Goal: Obtain resource: Obtain resource

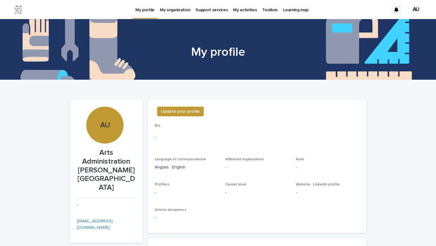
click at [203, 8] on p "Support services" at bounding box center [211, 6] width 32 height 13
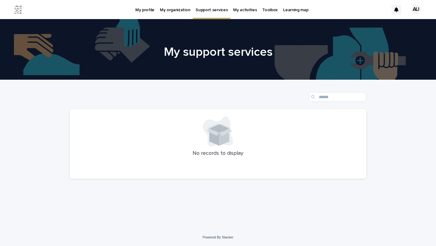
click at [262, 11] on p "Toolbox" at bounding box center [269, 6] width 15 height 13
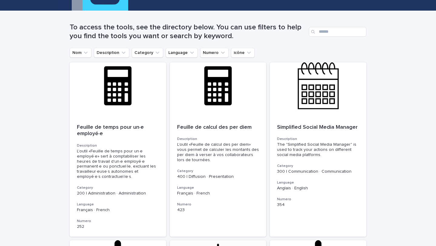
scroll to position [6, 0]
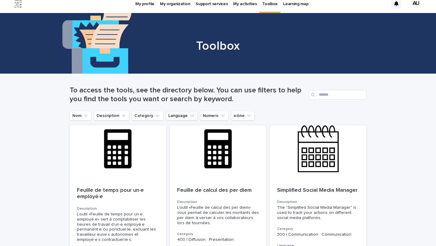
click at [184, 111] on button "Language" at bounding box center [182, 116] width 32 height 10
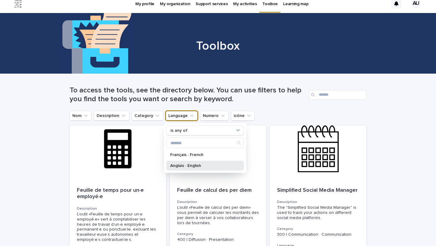
click at [194, 168] on div "Anglais · English" at bounding box center [204, 166] width 77 height 10
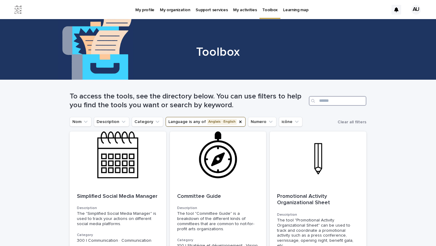
click at [335, 104] on input "Search" at bounding box center [337, 101] width 57 height 10
paste input "****"
type input "****"
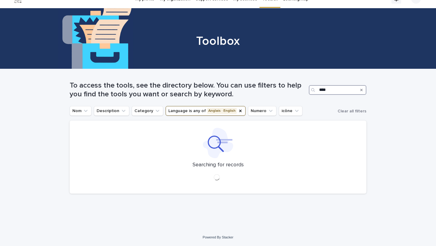
scroll to position [11, 0]
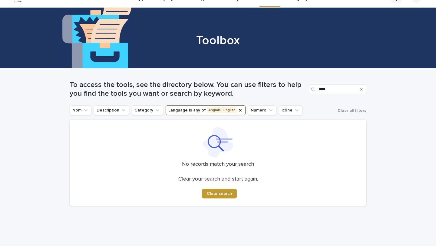
click at [361, 88] on icon "Search" at bounding box center [361, 89] width 2 height 4
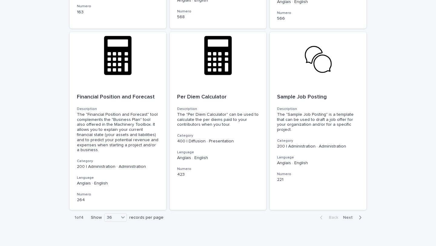
scroll to position [2068, 0]
click at [356, 215] on span "Next" at bounding box center [349, 217] width 13 height 4
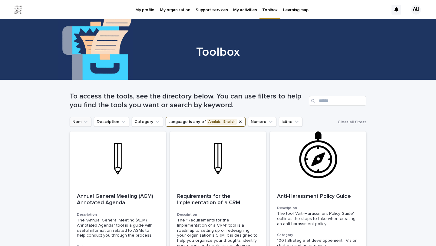
click at [82, 125] on button "Nom" at bounding box center [81, 122] width 22 height 10
click at [257, 124] on button "Numero" at bounding box center [262, 122] width 28 height 10
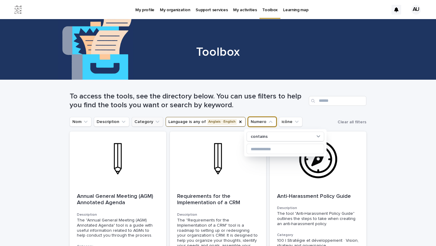
click at [142, 122] on button "Category" at bounding box center [147, 122] width 31 height 10
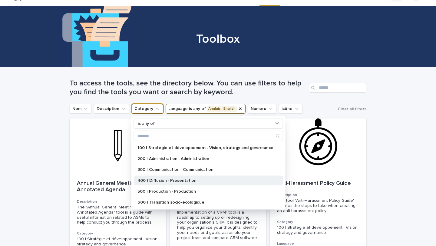
scroll to position [7, 0]
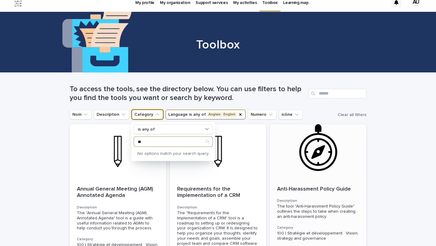
type input "*"
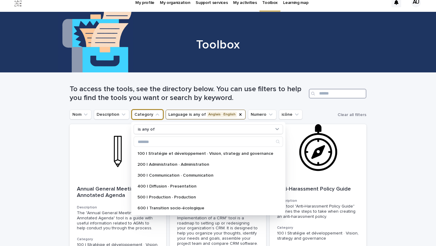
click at [319, 92] on input "Search" at bounding box center [337, 94] width 57 height 10
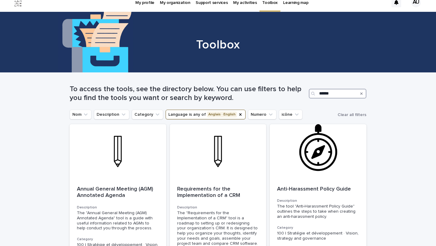
type input "******"
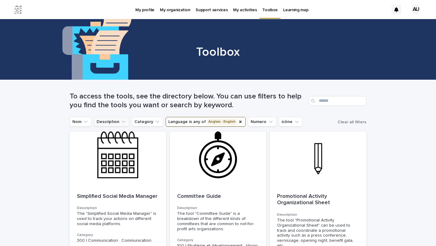
click at [123, 122] on icon "Description" at bounding box center [123, 122] width 6 height 6
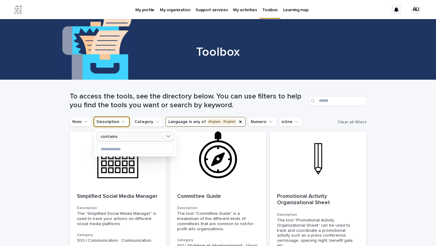
click at [124, 136] on div "contains" at bounding box center [131, 136] width 67 height 6
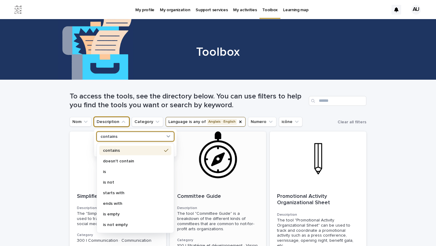
click at [234, 171] on div at bounding box center [218, 158] width 97 height 54
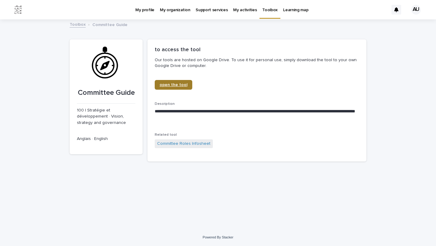
click at [175, 86] on span "open the tool" at bounding box center [173, 85] width 28 height 4
click at [268, 9] on p "Toolbox" at bounding box center [269, 6] width 15 height 13
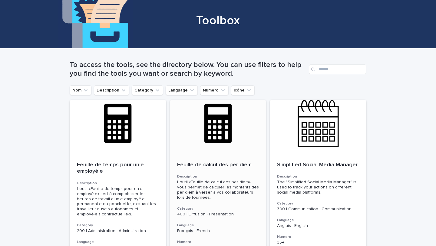
scroll to position [22, 0]
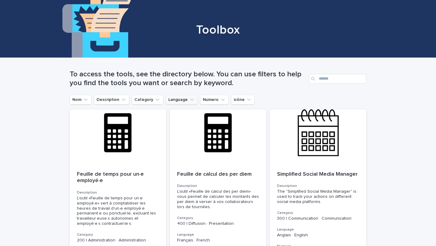
click at [189, 102] on icon "Language" at bounding box center [192, 100] width 6 height 6
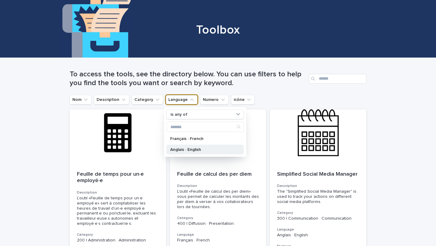
click at [194, 147] on p "Anglais · English" at bounding box center [202, 149] width 64 height 4
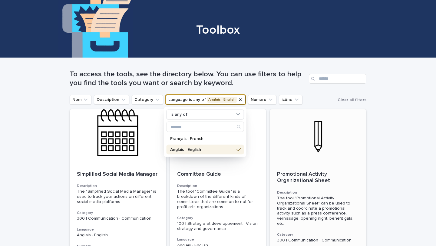
click at [355, 113] on div at bounding box center [318, 136] width 97 height 54
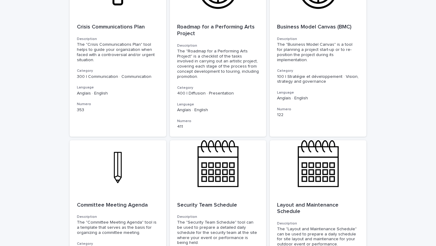
scroll to position [2068, 0]
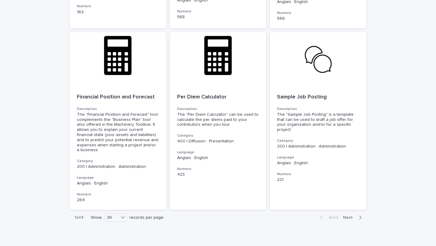
click at [350, 215] on span "Next" at bounding box center [349, 217] width 13 height 4
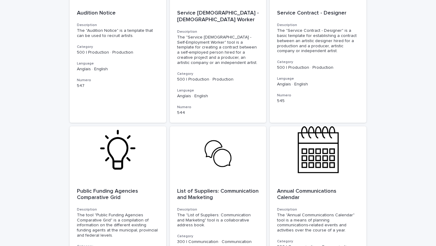
scroll to position [2049, 0]
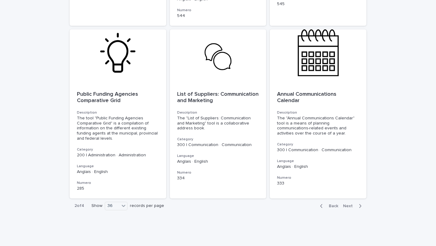
click at [347, 204] on span "Next" at bounding box center [349, 206] width 13 height 4
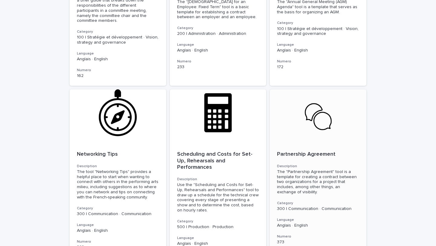
scroll to position [2093, 0]
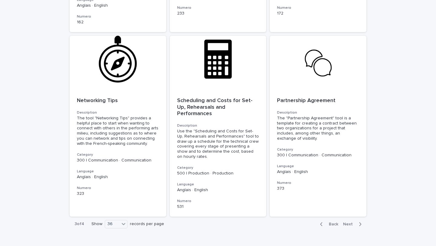
click at [354, 222] on span "Next" at bounding box center [349, 224] width 13 height 4
